Goal: Task Accomplishment & Management: Complete application form

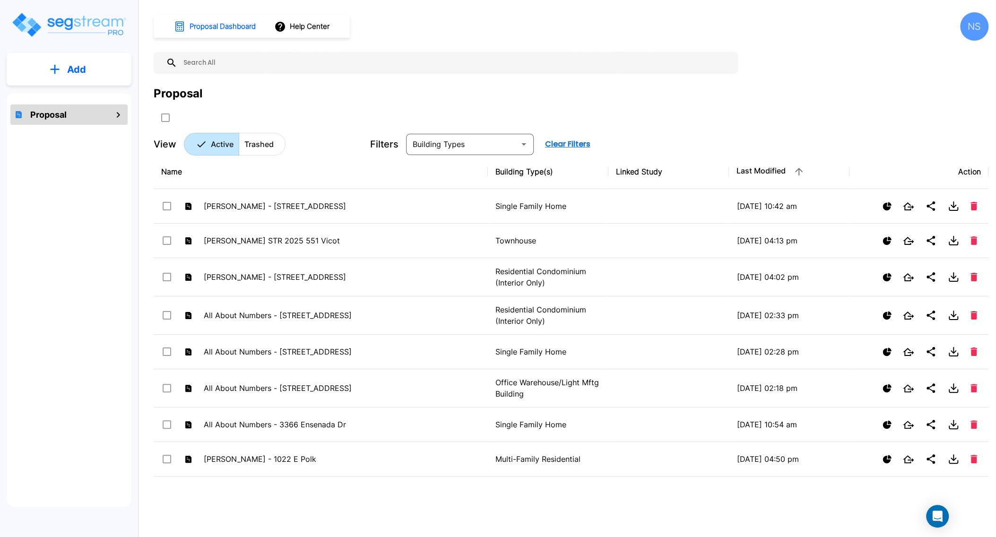
click at [79, 75] on p "Add" at bounding box center [76, 69] width 19 height 14
click at [76, 93] on p "Add Proposal" at bounding box center [75, 95] width 49 height 11
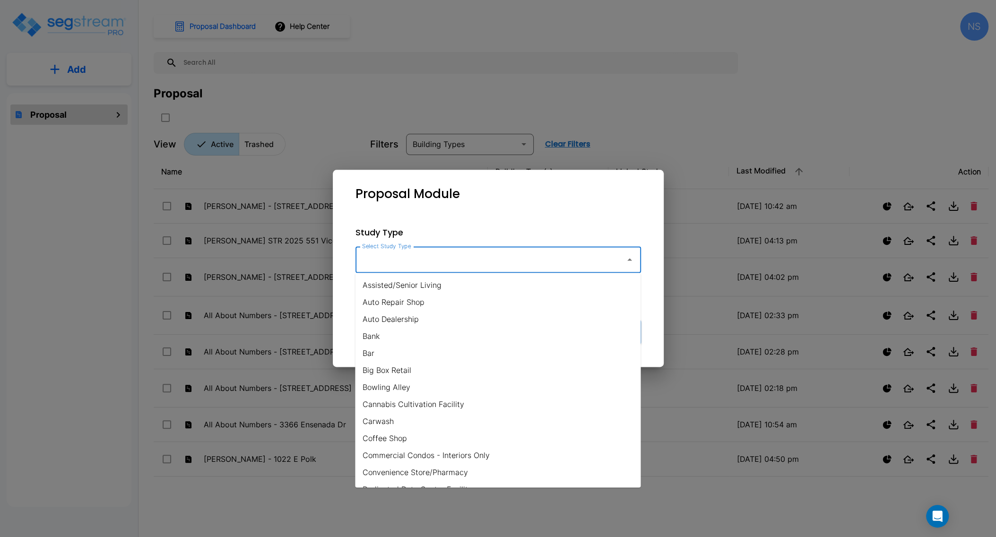
click at [386, 261] on input "Select Study Type" at bounding box center [488, 260] width 257 height 18
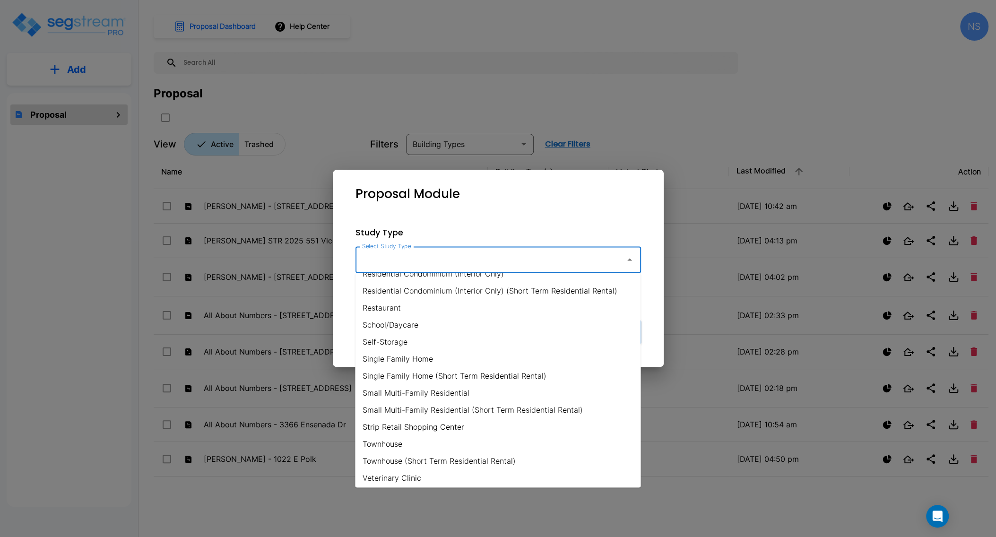
scroll to position [641, 0]
click at [410, 356] on li "Single Family Home" at bounding box center [498, 358] width 286 height 17
type input "Single Family Home"
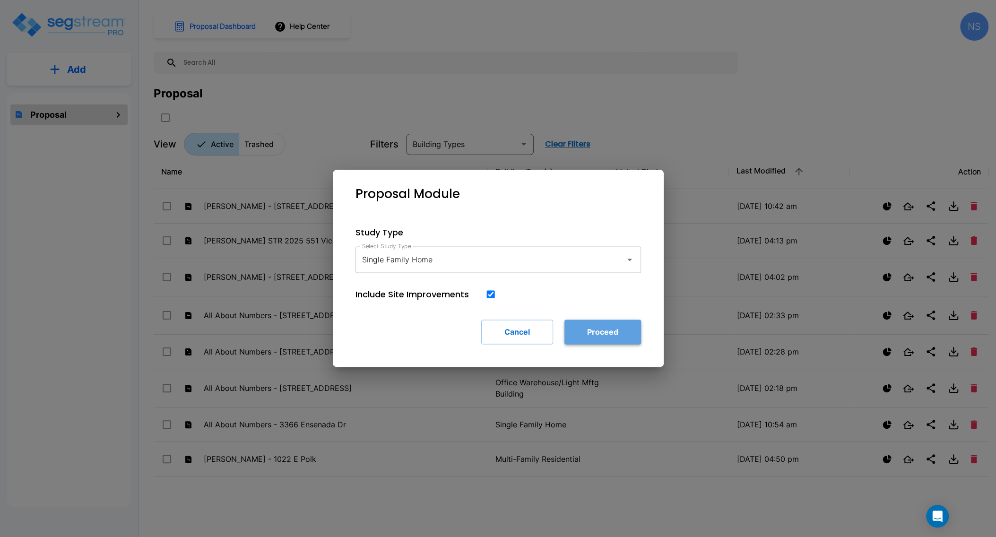
click at [599, 333] on button "Proceed" at bounding box center [602, 332] width 77 height 25
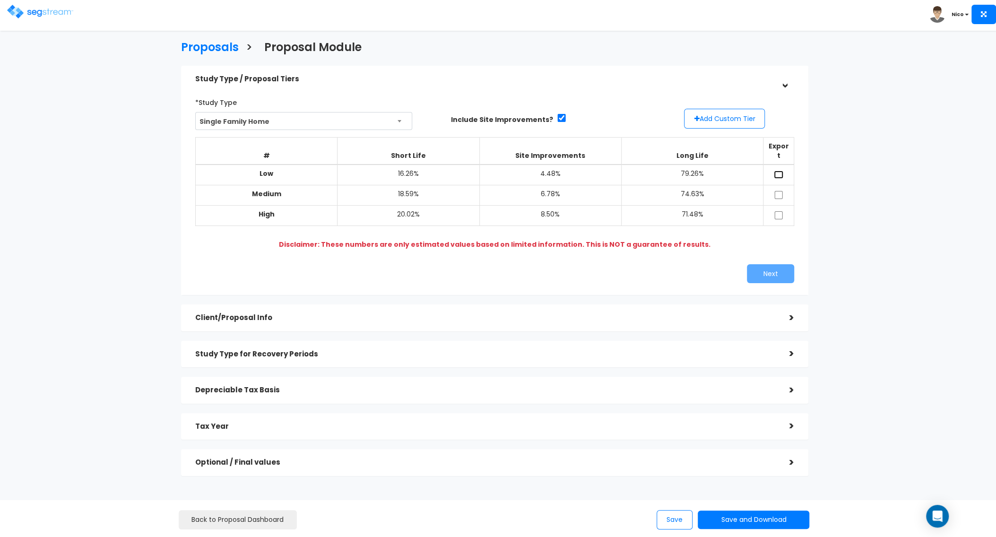
click at [782, 171] on input "checkbox" at bounding box center [778, 175] width 9 height 8
checkbox input "true"
click at [783, 185] on td at bounding box center [779, 195] width 31 height 20
click at [781, 211] on input "checkbox" at bounding box center [778, 215] width 9 height 8
checkbox input "true"
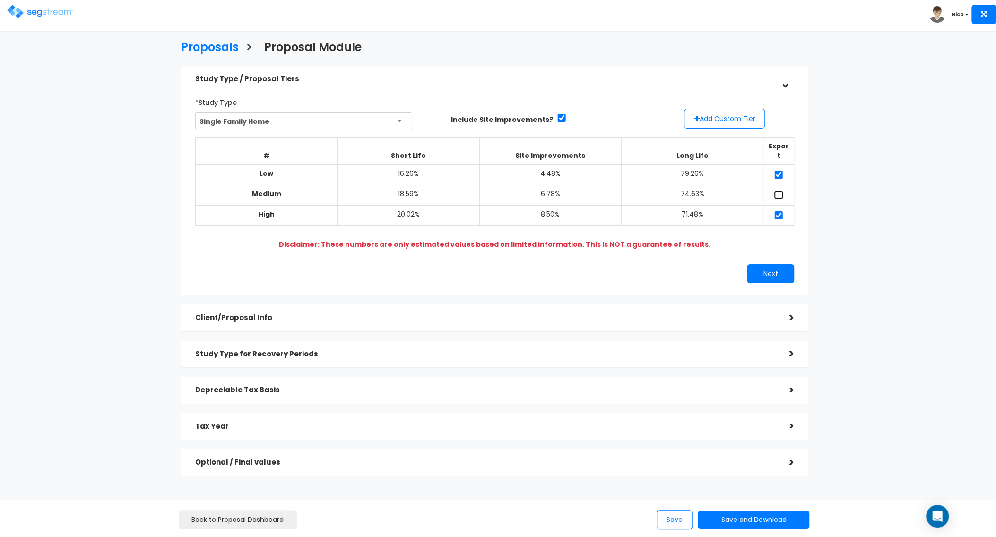
click at [781, 191] on input "checkbox" at bounding box center [778, 195] width 9 height 8
checkbox input "true"
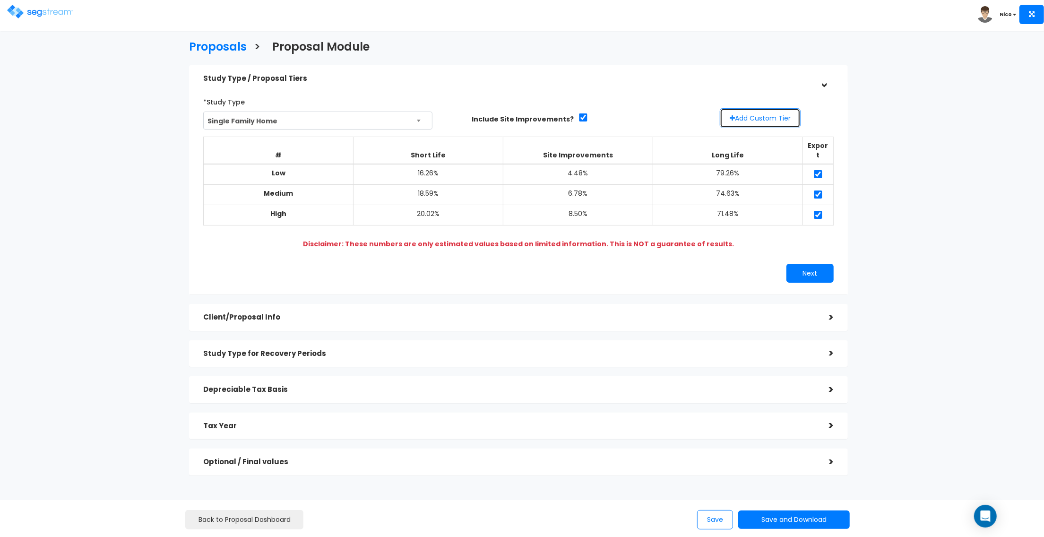
click at [766, 118] on button "Add Custom Tier" at bounding box center [760, 118] width 81 height 20
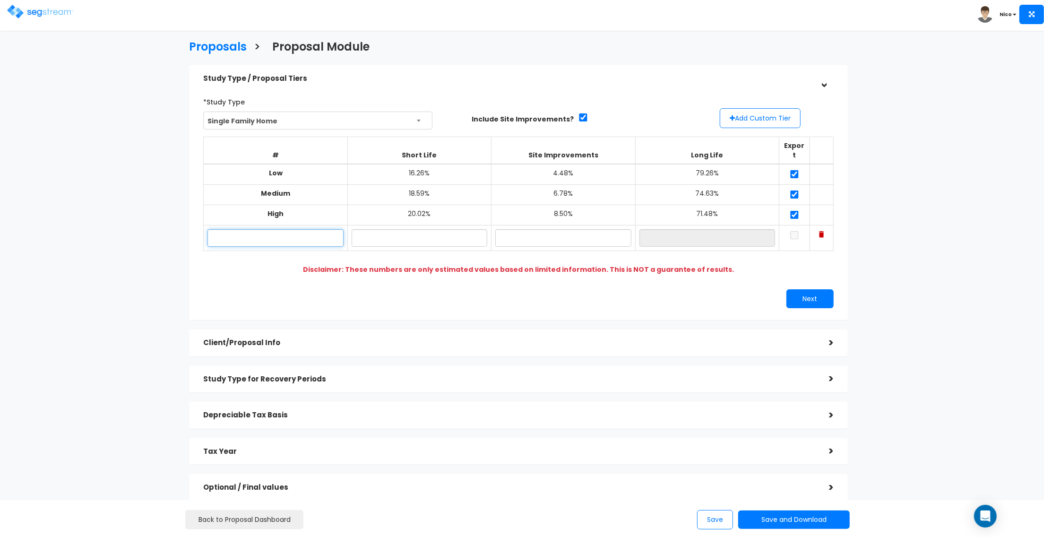
click at [259, 229] on input "text" at bounding box center [276, 237] width 136 height 17
type input "1629 West Jenson LTR 2024"
type input "18.90%"
type input "4.50%"
type input "76.60%"
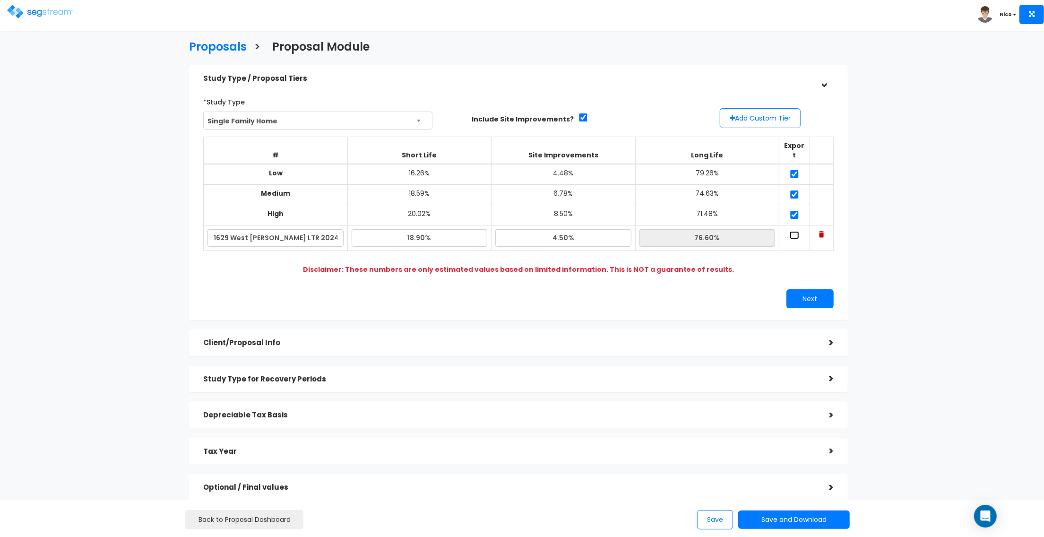
click at [797, 231] on input "checkbox" at bounding box center [794, 235] width 9 height 8
checkbox input "true"
click at [799, 290] on button "Next" at bounding box center [810, 298] width 47 height 19
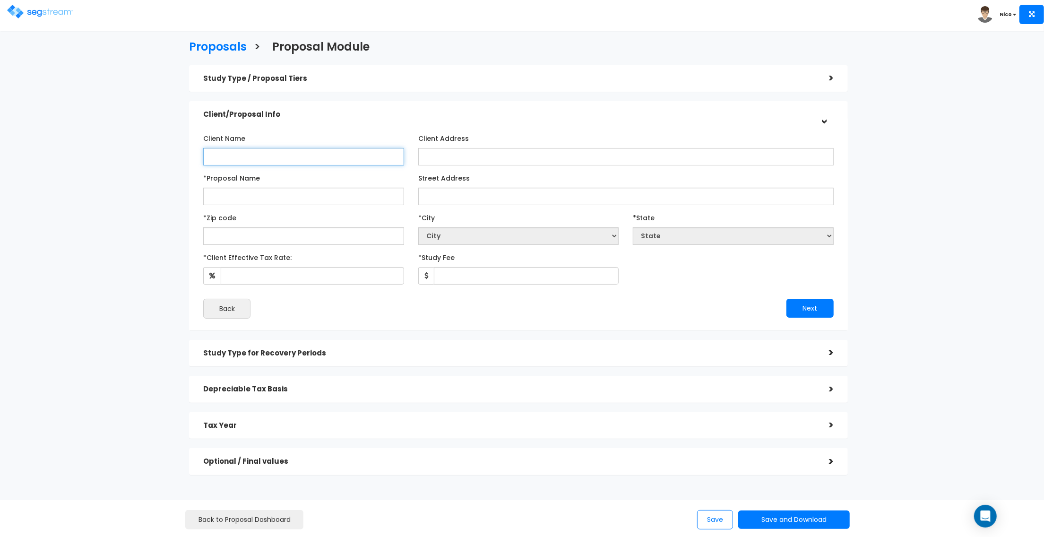
click at [263, 161] on input "Client Name" at bounding box center [303, 156] width 201 height 17
type input "[PERSON_NAME]"
type input "TBD"
type input "1629 W Roenewood Cr - LTR Duplex 2024 CSS"
type input "[STREET_ADDRESS]"
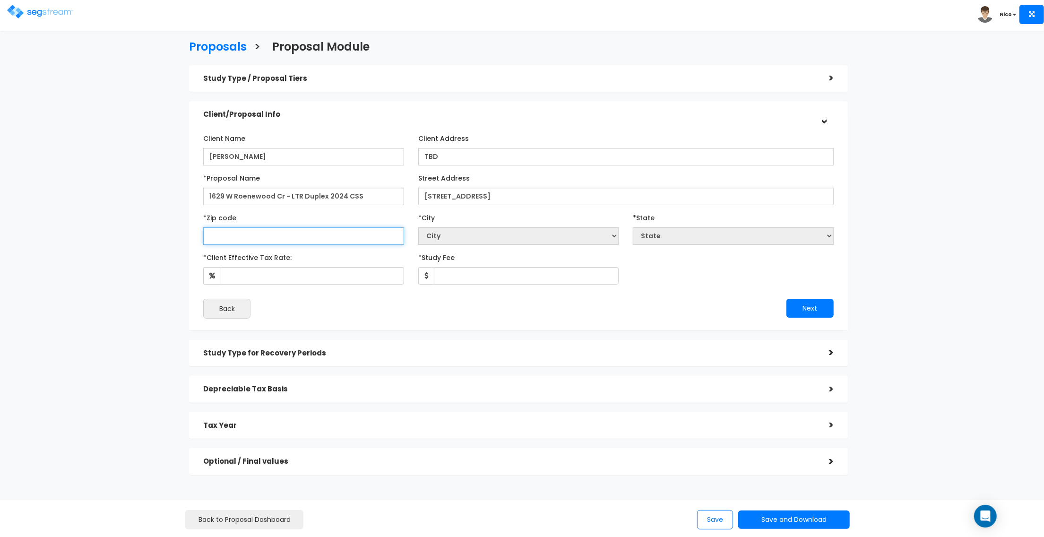
select select "National Average"
type input "84"
select select "UT"
type input "84123"
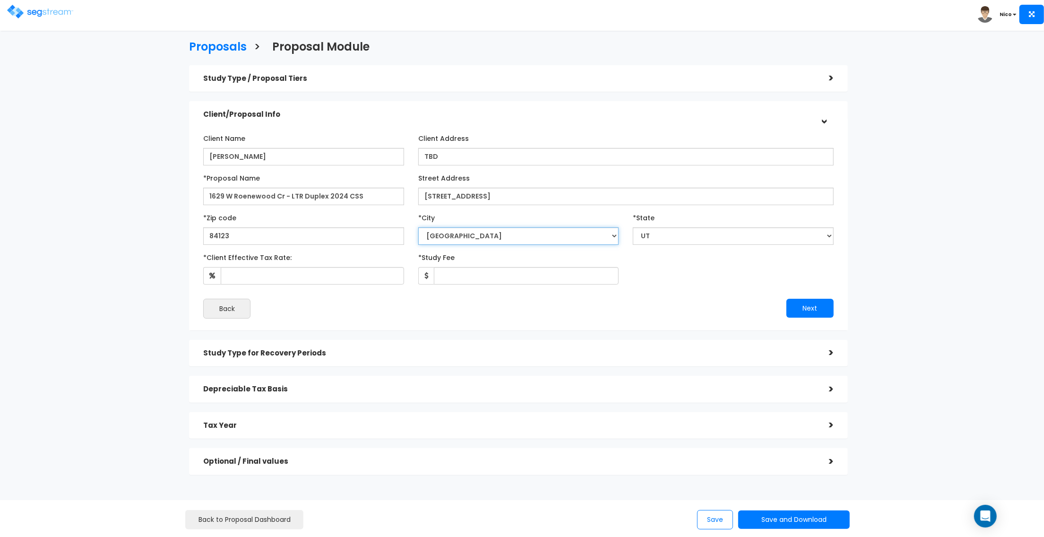
select select "[GEOGRAPHIC_DATA]"
click at [614, 234] on select "City National Average Agate Aguilar Akron Alamosa Allenspark Alma Almont Amhers…" at bounding box center [518, 235] width 201 height 17
click at [418, 227] on select "City National Average Agate Aguilar Akron Alamosa Allenspark Alma Almont Amhers…" at bounding box center [518, 235] width 201 height 17
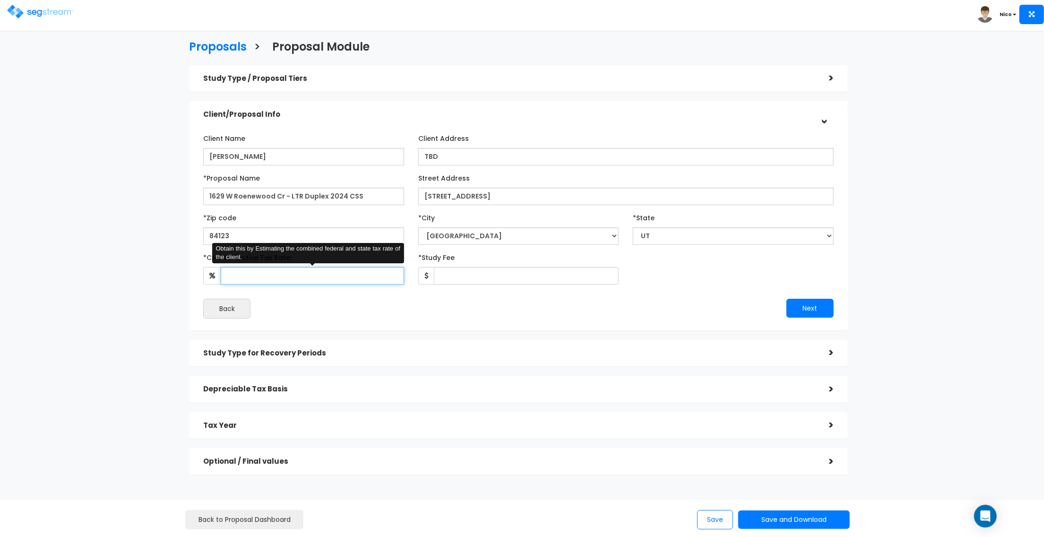
click at [252, 276] on input "*Client Effective Tax Rate:" at bounding box center [312, 275] width 183 height 17
type input "35"
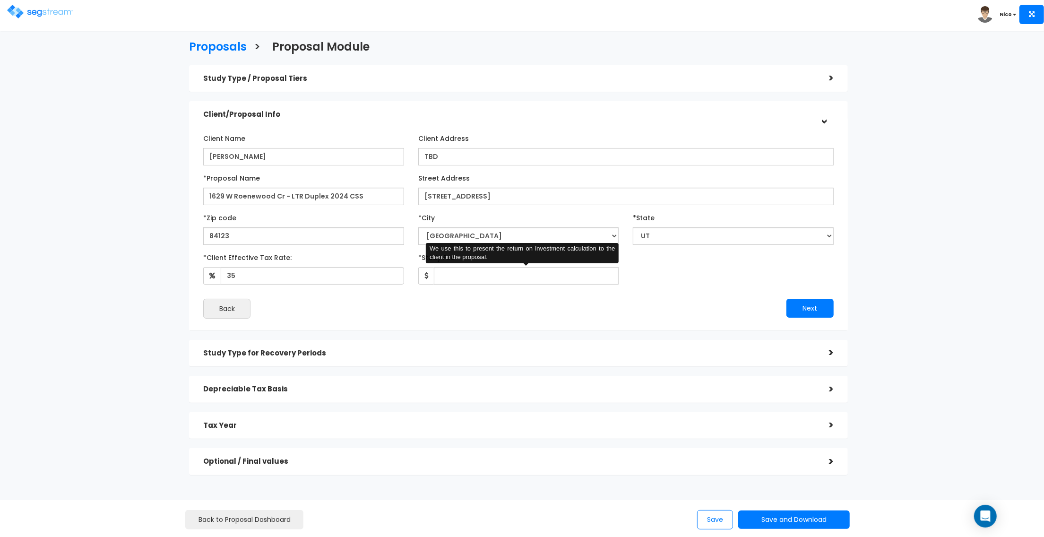
click at [429, 318] on div "Back" at bounding box center [357, 309] width 322 height 20
click at [445, 278] on input "*Study Fee" at bounding box center [526, 275] width 185 height 17
type input "2,897"
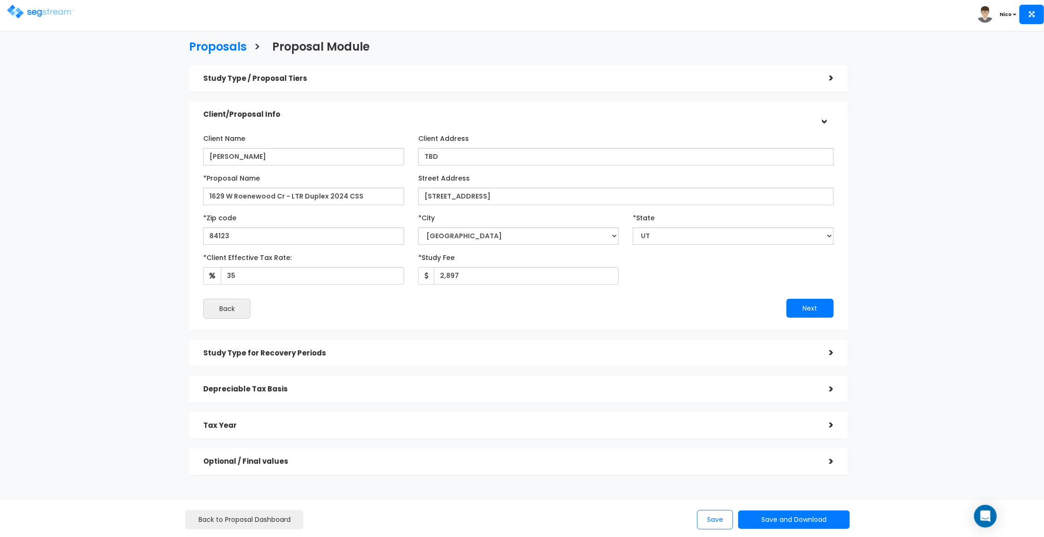
click at [638, 285] on div "Client Name joe Jensen Client Address TBD *Proposal Name" at bounding box center [518, 224] width 631 height 188
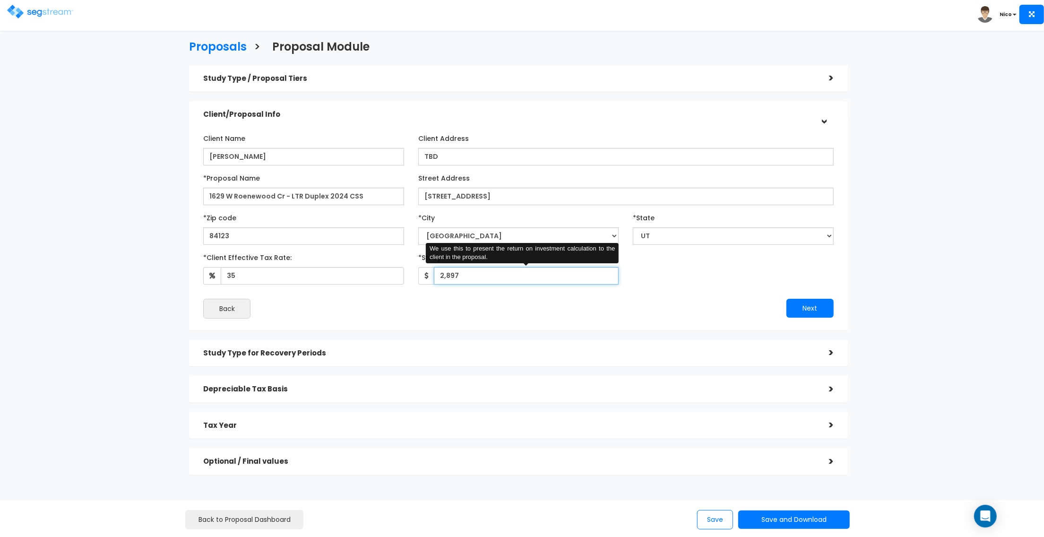
click at [467, 277] on input "2,897" at bounding box center [526, 275] width 185 height 17
drag, startPoint x: 467, startPoint y: 277, endPoint x: 406, endPoint y: 272, distance: 61.7
click at [406, 272] on div "*Client Effective Tax Rate: 35 *Study Fee" at bounding box center [518, 267] width 645 height 35
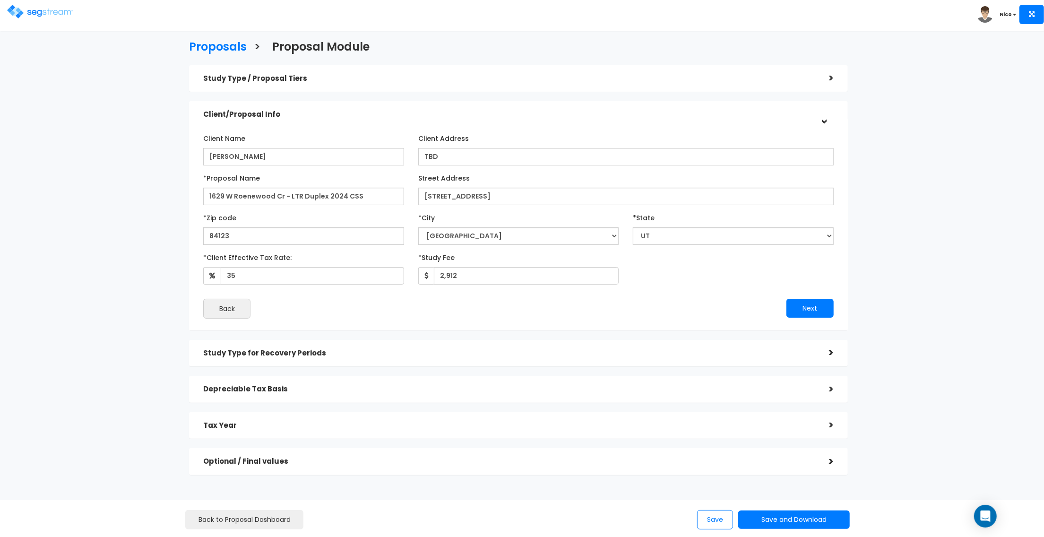
click at [595, 321] on div "Client Name joe Jensen Client Address TBD *Proposal Name Street Address *Zip co…" at bounding box center [518, 225] width 645 height 198
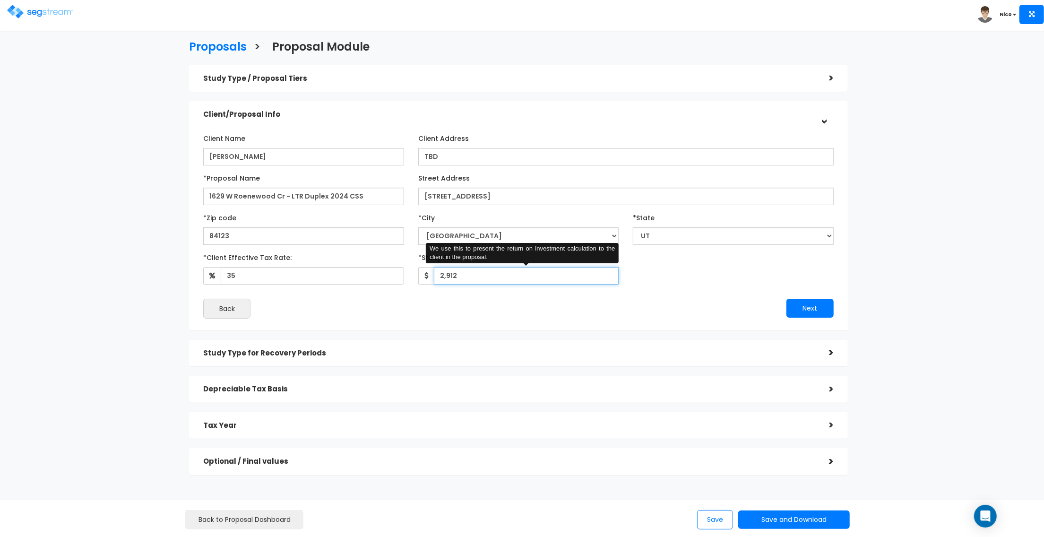
drag, startPoint x: 478, startPoint y: 278, endPoint x: 480, endPoint y: 290, distance: 12.4
click at [427, 273] on div "2,912 We use this to present the return on investment calculation to the client…" at bounding box center [518, 275] width 201 height 17
type input "2,897"
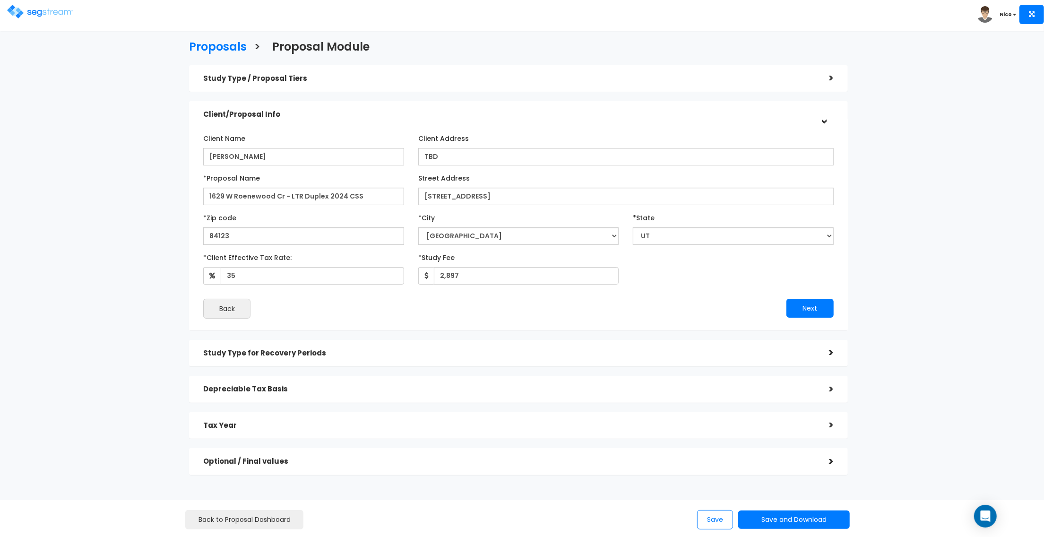
click at [603, 299] on div "Next" at bounding box center [680, 308] width 322 height 19
click at [800, 309] on button "Next" at bounding box center [810, 308] width 47 height 19
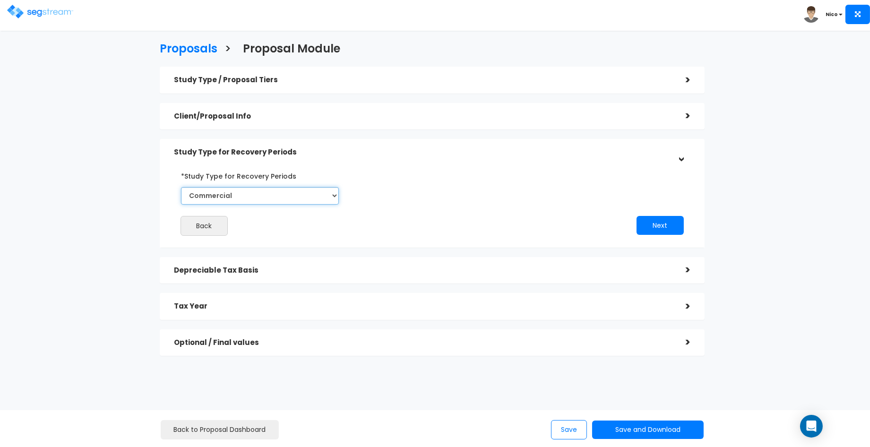
click at [327, 199] on select "Commercial Residential" at bounding box center [260, 195] width 158 height 17
select select "Residential"
click at [181, 187] on select "Commercial Residential" at bounding box center [260, 195] width 158 height 17
click at [656, 223] on button "Next" at bounding box center [660, 225] width 47 height 19
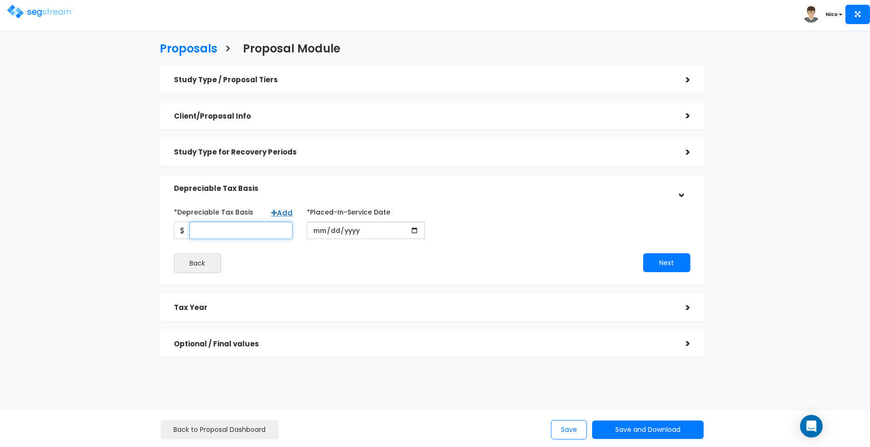
click at [227, 230] on input "*Depreciable Tax Basis" at bounding box center [241, 230] width 103 height 17
type input "400,000"
type input "[DATE]"
click at [507, 234] on div "*Depreciable Tax Basis Add 400,000 *Placed-In-Service Date 2023-04-15 *Purchase…" at bounding box center [432, 221] width 531 height 35
click at [671, 263] on button "Next" at bounding box center [666, 262] width 47 height 19
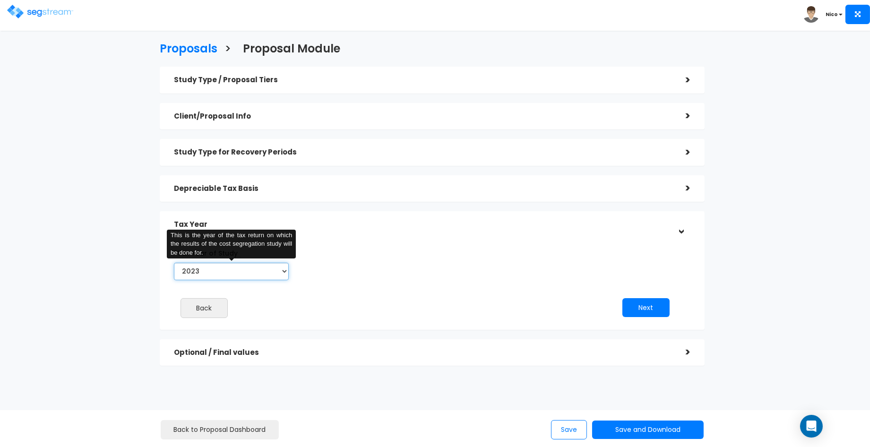
click at [284, 274] on select "2023 2024 2025 2026" at bounding box center [231, 271] width 115 height 17
click at [174, 263] on select "2023 2024 2025 2026" at bounding box center [231, 271] width 115 height 17
click at [347, 273] on input "Prior Accumulated Depreciation" at bounding box center [368, 271] width 99 height 17
click at [282, 271] on select "2023 2024 2025 2026" at bounding box center [231, 271] width 115 height 17
select select "2024"
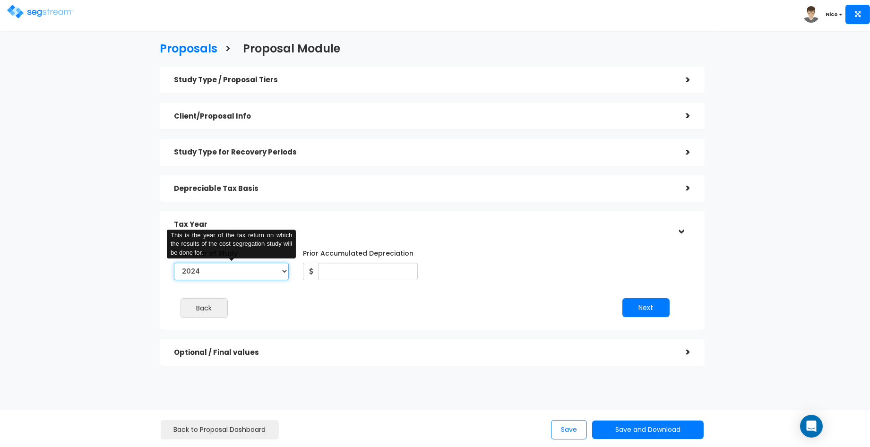
click at [174, 263] on select "2023 2024 2025 2026" at bounding box center [231, 271] width 115 height 17
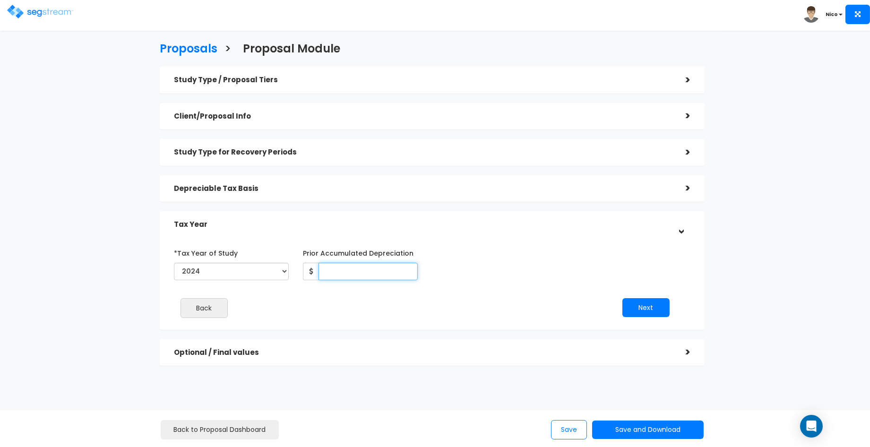
click at [347, 275] on input "Prior Accumulated Depreciation" at bounding box center [368, 271] width 99 height 17
click at [348, 271] on input "Prior Accumulated Depreciation" at bounding box center [368, 271] width 99 height 17
type input "9,697"
click at [472, 260] on div "*Tax Year of Study 2023 2024 2025 2026 Prior Accumulated Depreciation 9,697" at bounding box center [425, 264] width 517 height 39
click at [649, 308] on button "Next" at bounding box center [646, 307] width 47 height 19
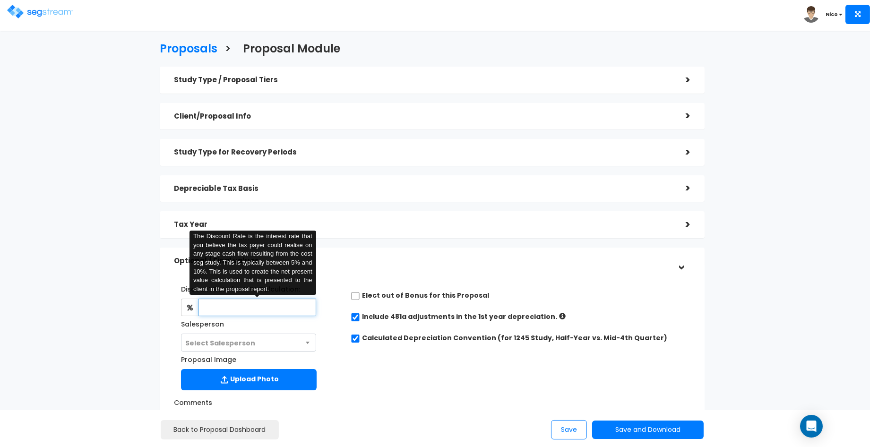
click at [216, 308] on input "text" at bounding box center [258, 307] width 118 height 17
type input "8"
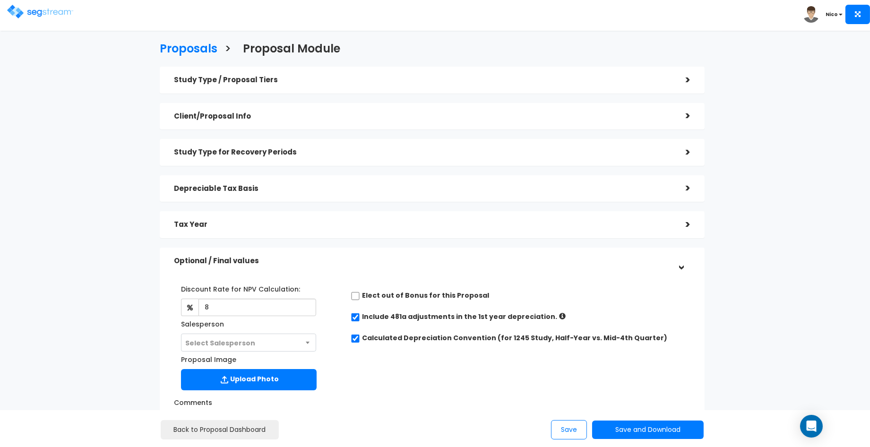
click at [252, 339] on span "Select Salesperson" at bounding box center [249, 343] width 134 height 18
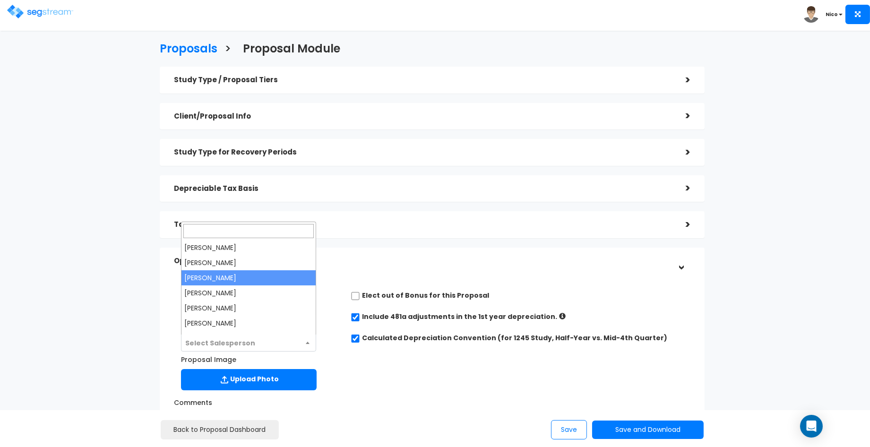
select select "173"
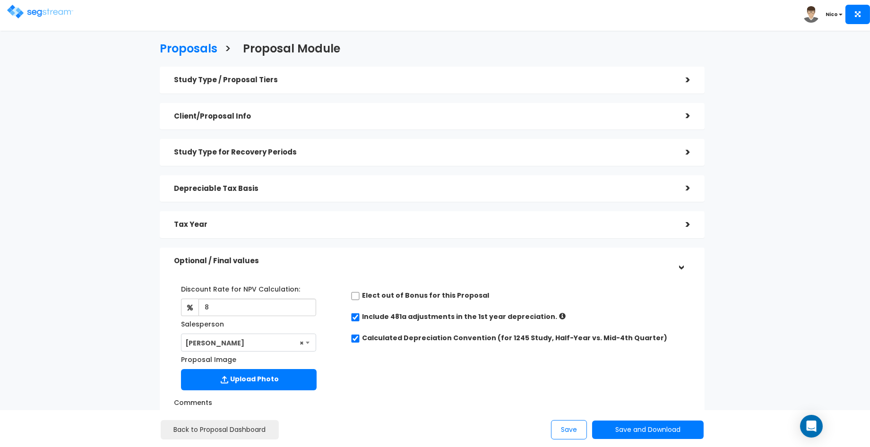
click at [396, 360] on div "Discount Rate for NPV Calculation: 8 Salesperson Select Salesperson × Proposal …" at bounding box center [432, 336] width 531 height 118
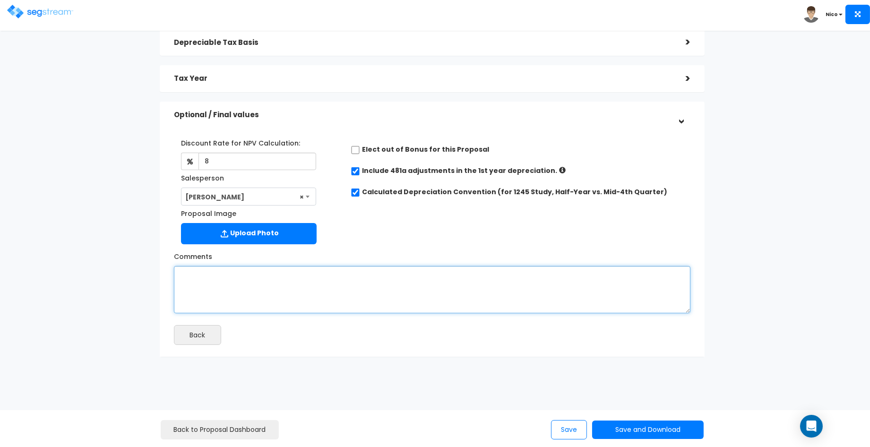
click at [226, 273] on textarea "Comments" at bounding box center [432, 289] width 517 height 47
type textarea "2023 Depreciation Schedule obtained on file. 2276 SF, Up/Down Duplex LTR"
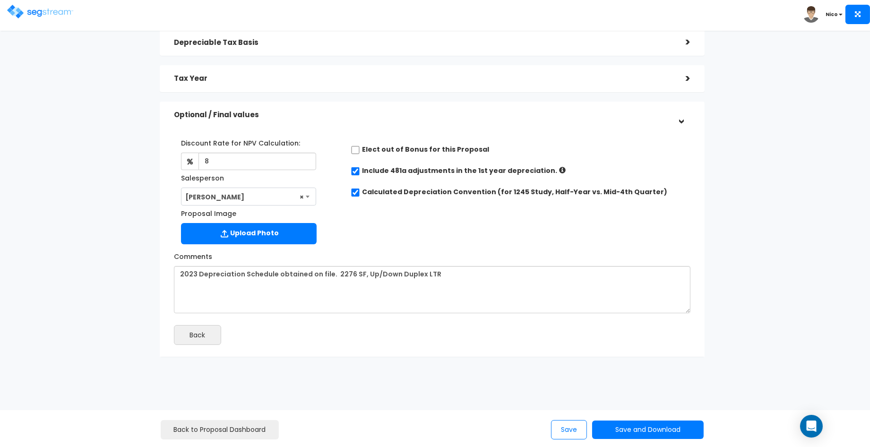
click at [384, 252] on div "Comments 2023 Depreciation Schedule obtained on file. 2276 SF, Up/Down Duplex L…" at bounding box center [432, 281] width 531 height 65
click at [382, 249] on div "Comments 2023 Depreciation Schedule obtained on file. 2276 SF, Up/Down Duplex L…" at bounding box center [432, 281] width 531 height 65
click at [575, 431] on button "Save" at bounding box center [569, 429] width 36 height 19
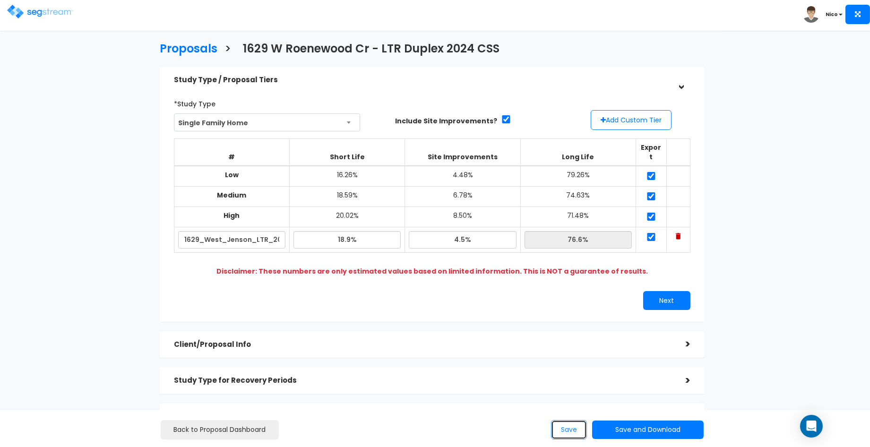
click at [573, 429] on button "Save" at bounding box center [569, 429] width 36 height 19
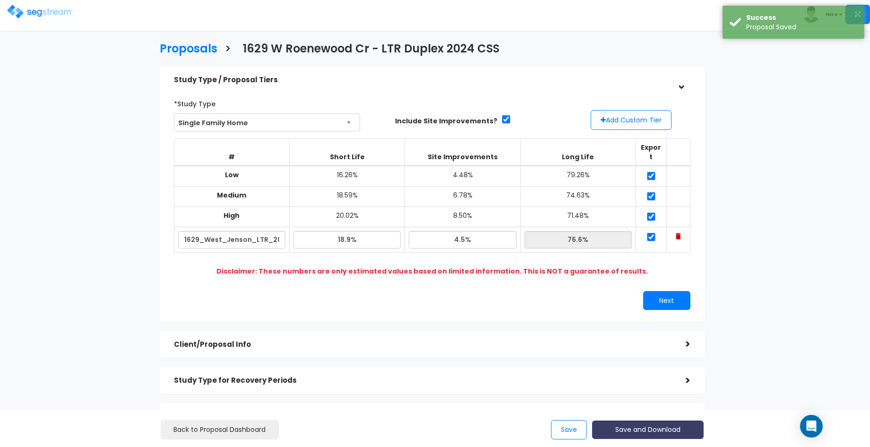
click at [647, 429] on button "Save and Download" at bounding box center [648, 430] width 112 height 18
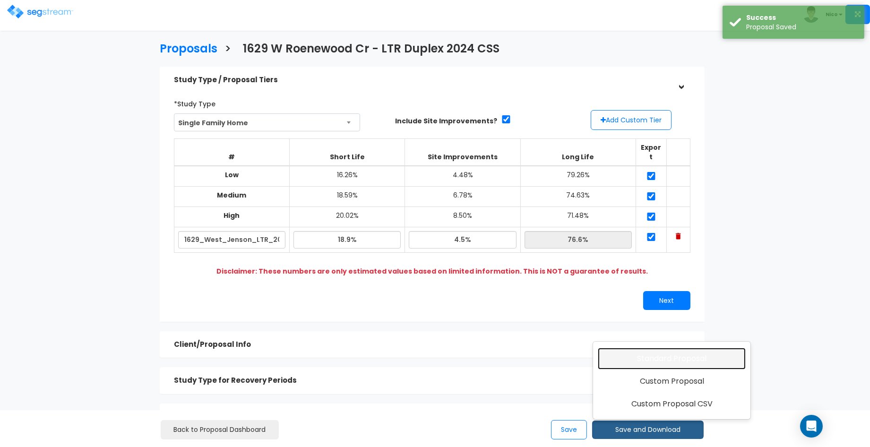
click at [664, 363] on link "Standard Proposal" at bounding box center [672, 359] width 148 height 22
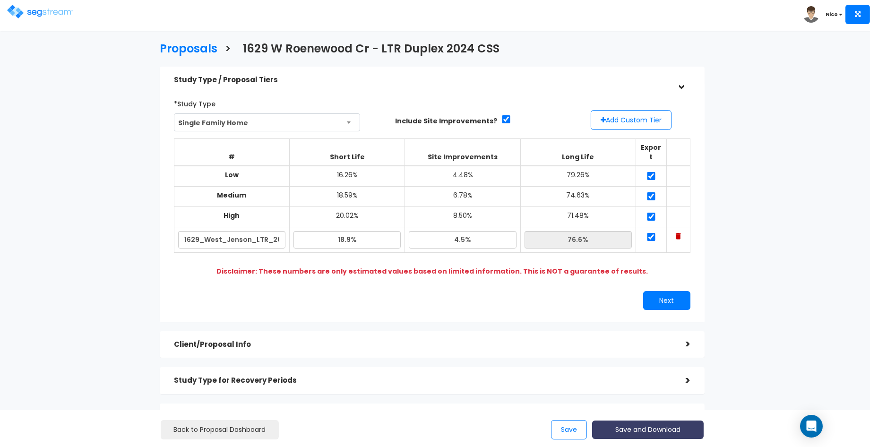
click at [633, 427] on button "Save and Download" at bounding box center [648, 430] width 112 height 18
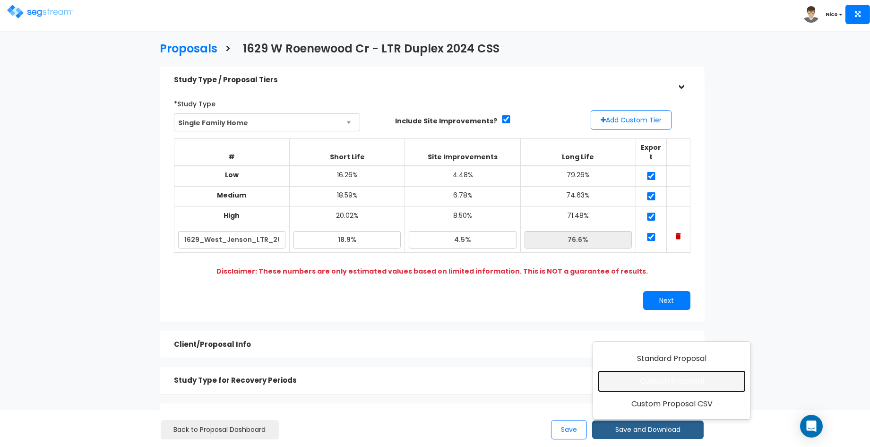
click at [656, 385] on link "Custom Proposal" at bounding box center [672, 382] width 148 height 22
